Goal: Find specific page/section: Find specific page/section

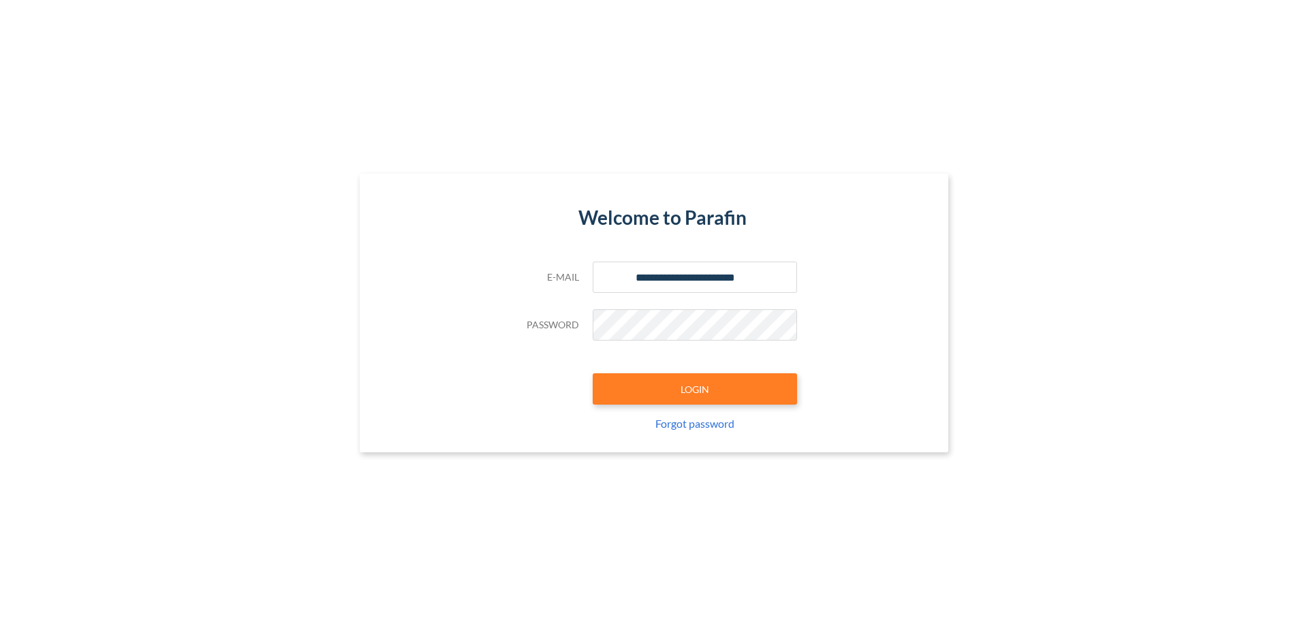
type input "**********"
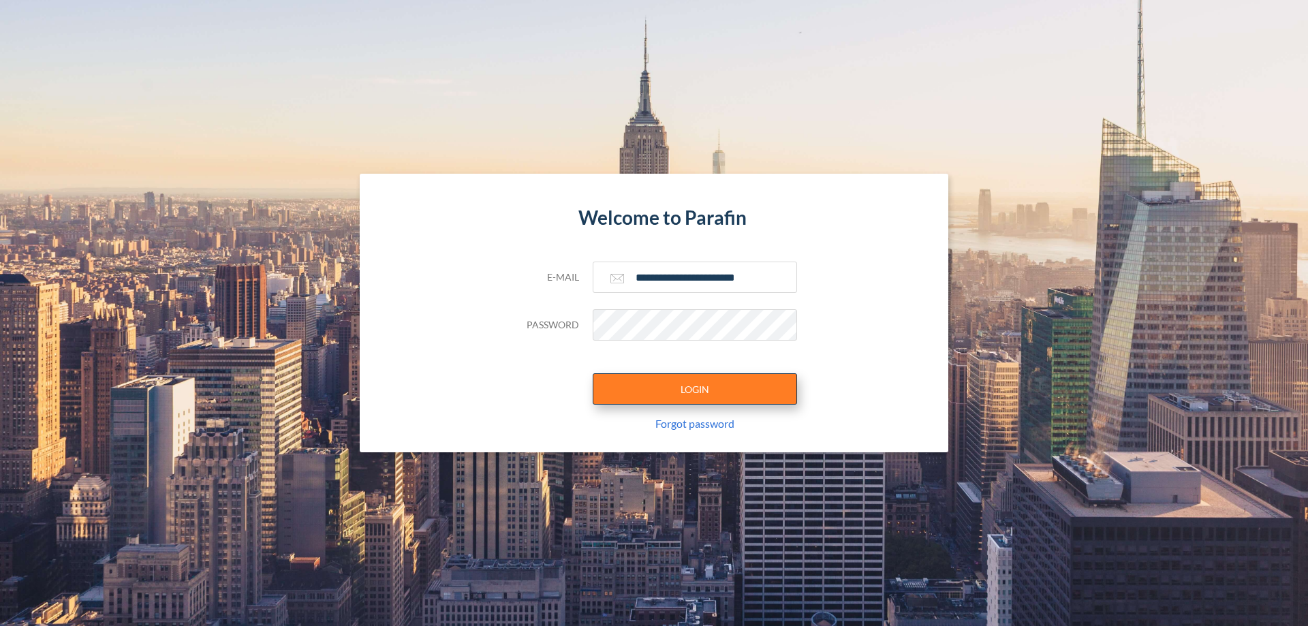
click at [695, 389] on button "LOGIN" at bounding box center [695, 388] width 204 height 31
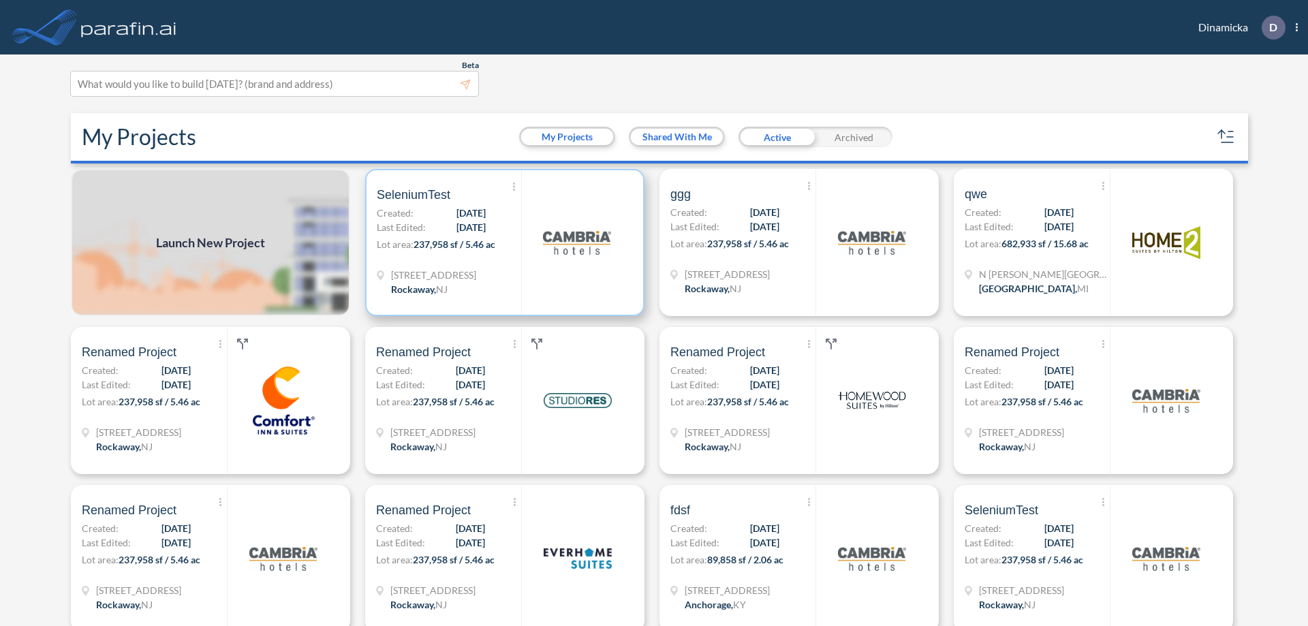
scroll to position [3, 0]
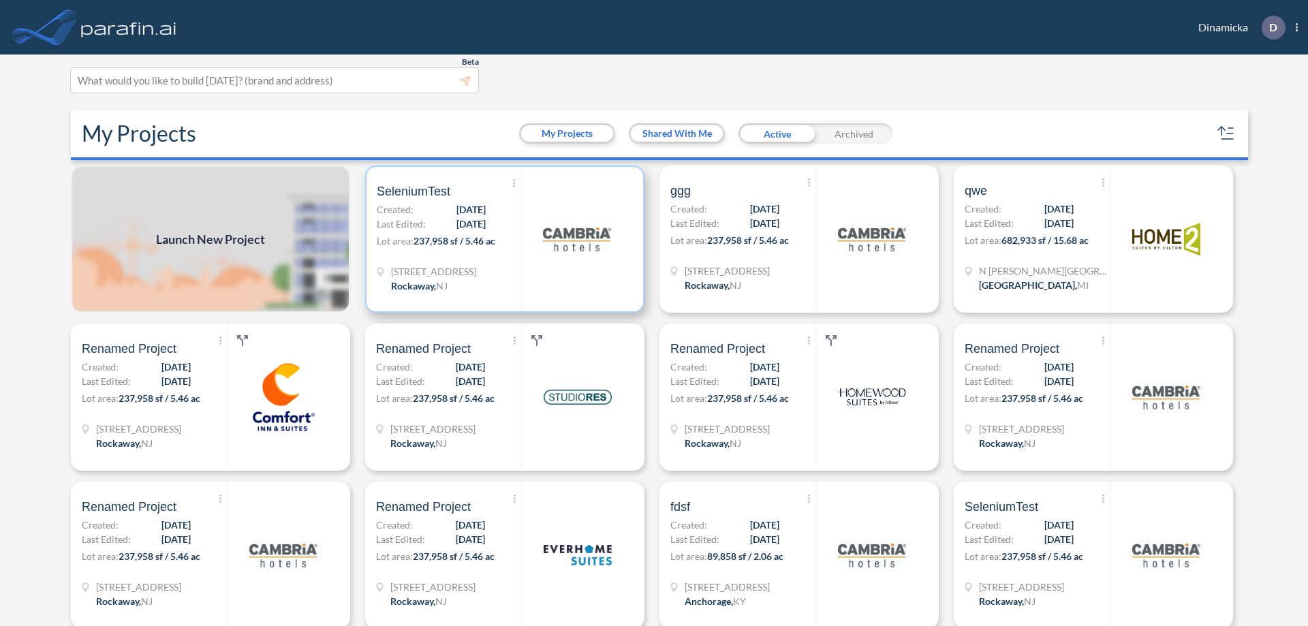
click at [502, 239] on p "Lot area: 237,958 sf / 5.46 ac" at bounding box center [449, 244] width 144 height 20
